Goal: Task Accomplishment & Management: Manage account settings

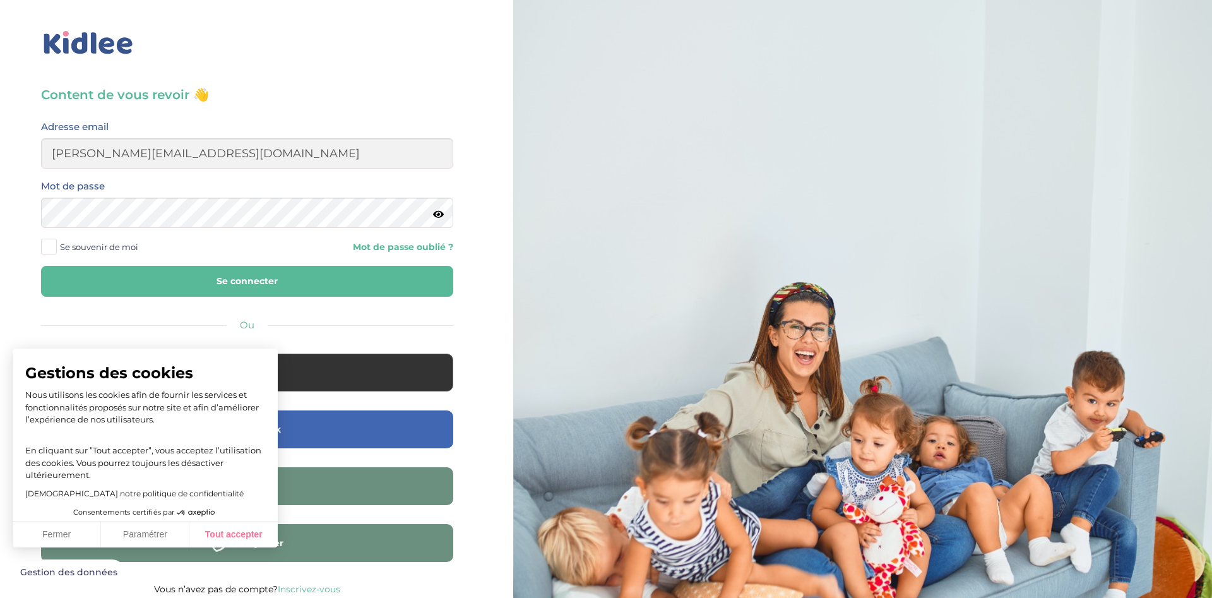
type input "[PERSON_NAME][EMAIL_ADDRESS][DOMAIN_NAME]"
click at [195, 536] on button "Tout accepter" at bounding box center [233, 534] width 88 height 27
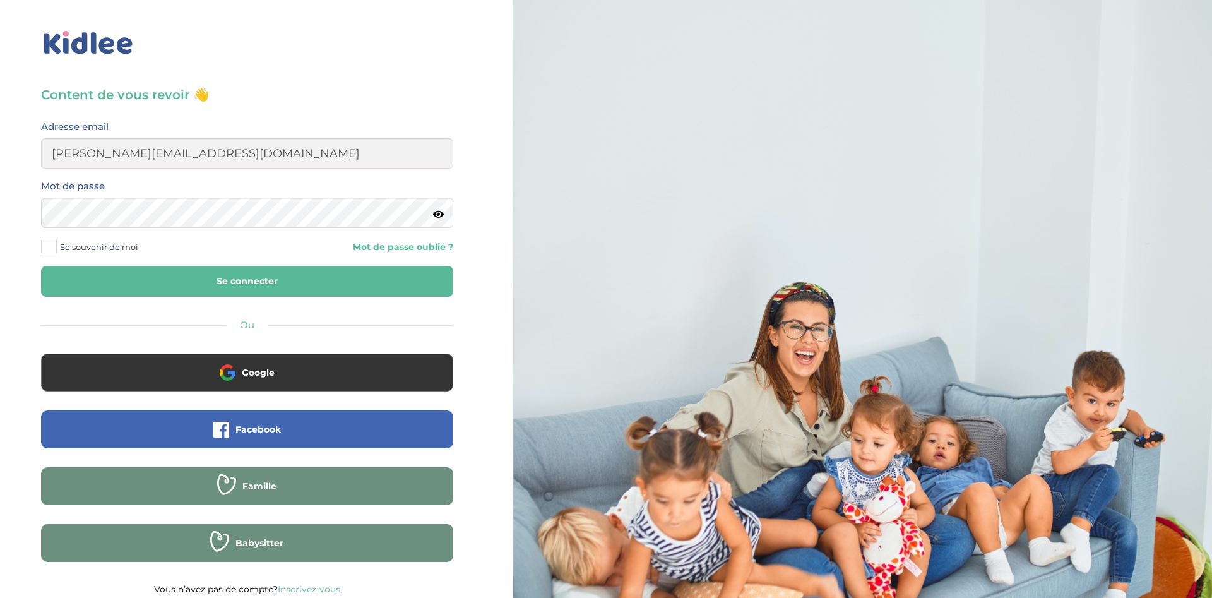
click at [316, 276] on button "Se connecter" at bounding box center [247, 281] width 412 height 31
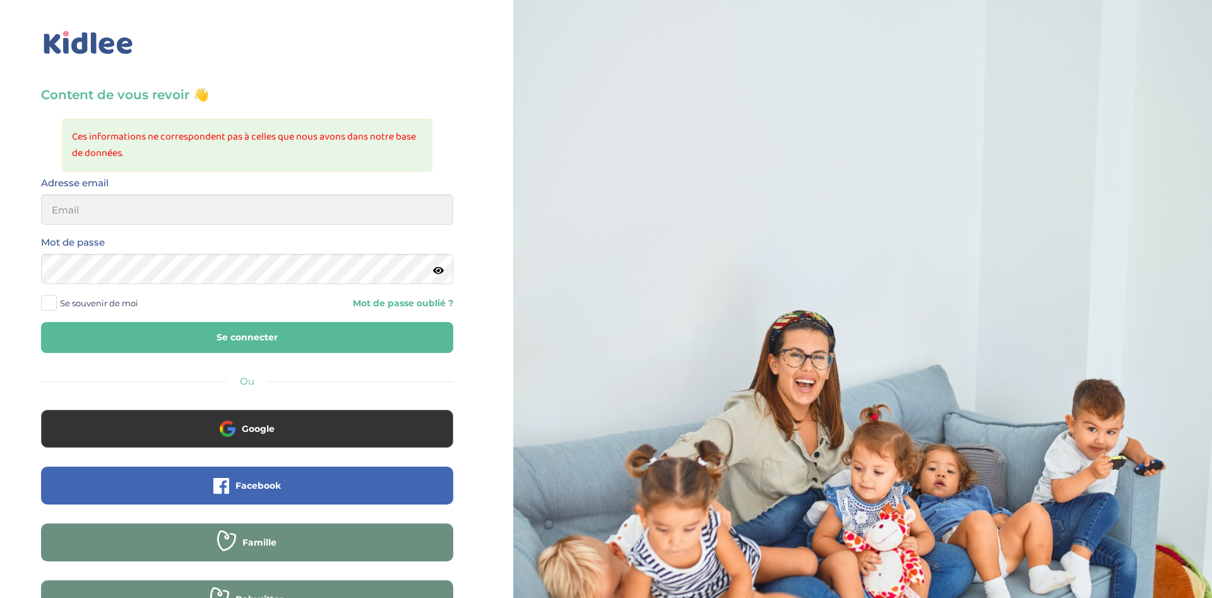
click at [181, 217] on input "email" at bounding box center [247, 209] width 412 height 30
type input "michele.tollim@orange.fr"
click at [253, 339] on button "Se connecter" at bounding box center [247, 337] width 412 height 31
click at [181, 206] on input "email" at bounding box center [247, 209] width 412 height 30
type input "michele.tollim@orange.fr"
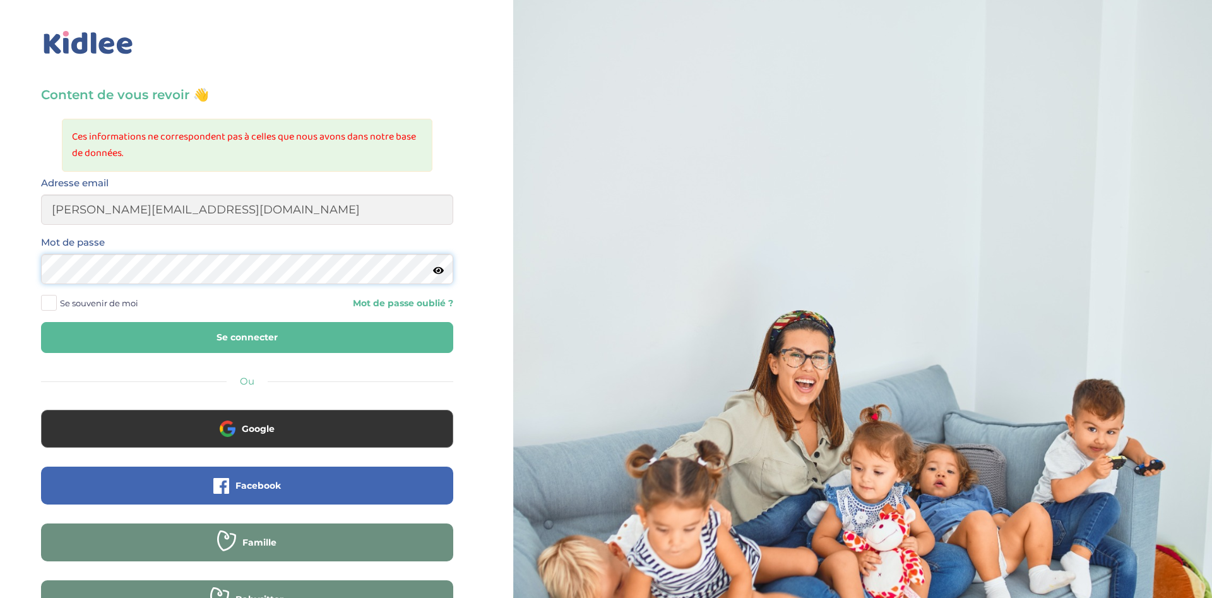
click at [41, 322] on button "Se connecter" at bounding box center [247, 337] width 412 height 31
click at [297, 203] on input "email" at bounding box center [247, 209] width 412 height 30
